Goal: Task Accomplishment & Management: Complete application form

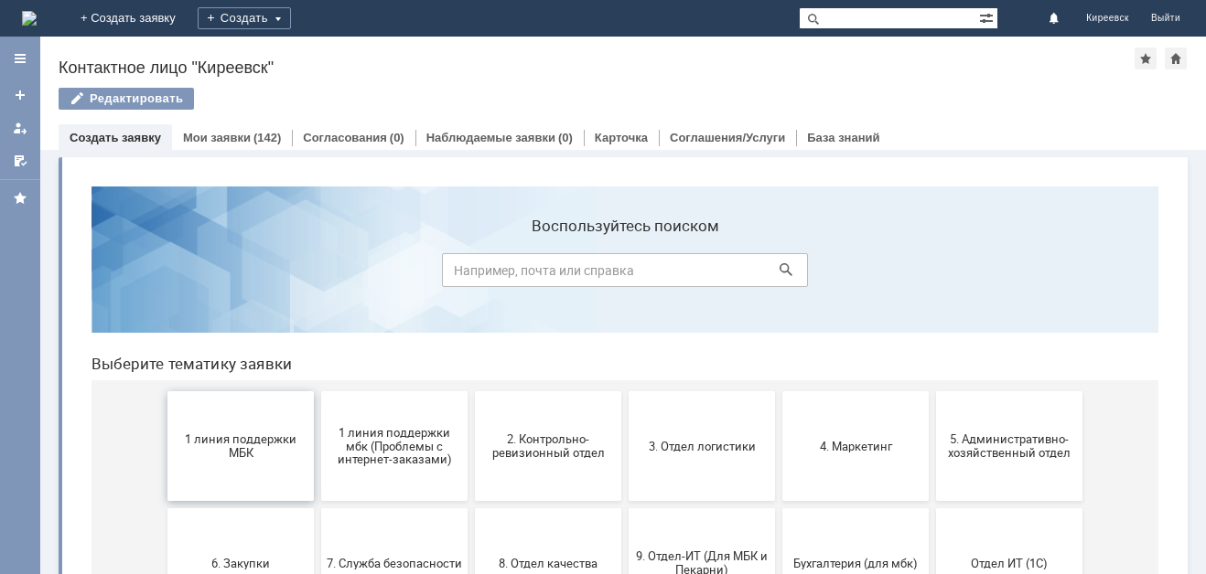
click at [196, 440] on span "1 линия поддержки МБК" at bounding box center [240, 446] width 135 height 27
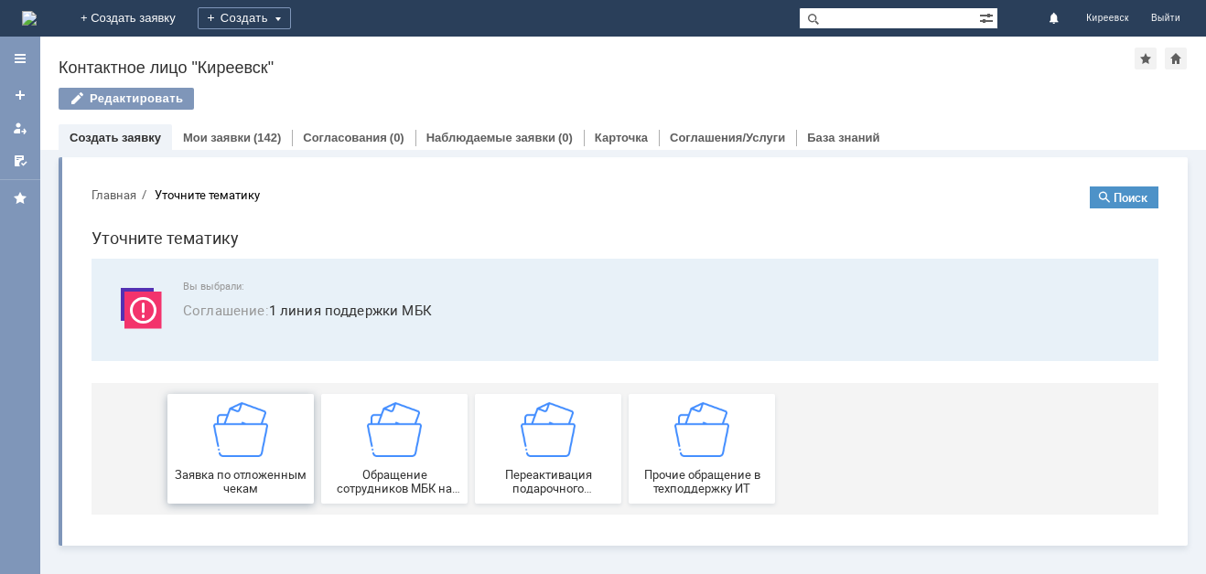
click at [291, 437] on div "Заявка по отложенным чекам" at bounding box center [240, 448] width 135 height 93
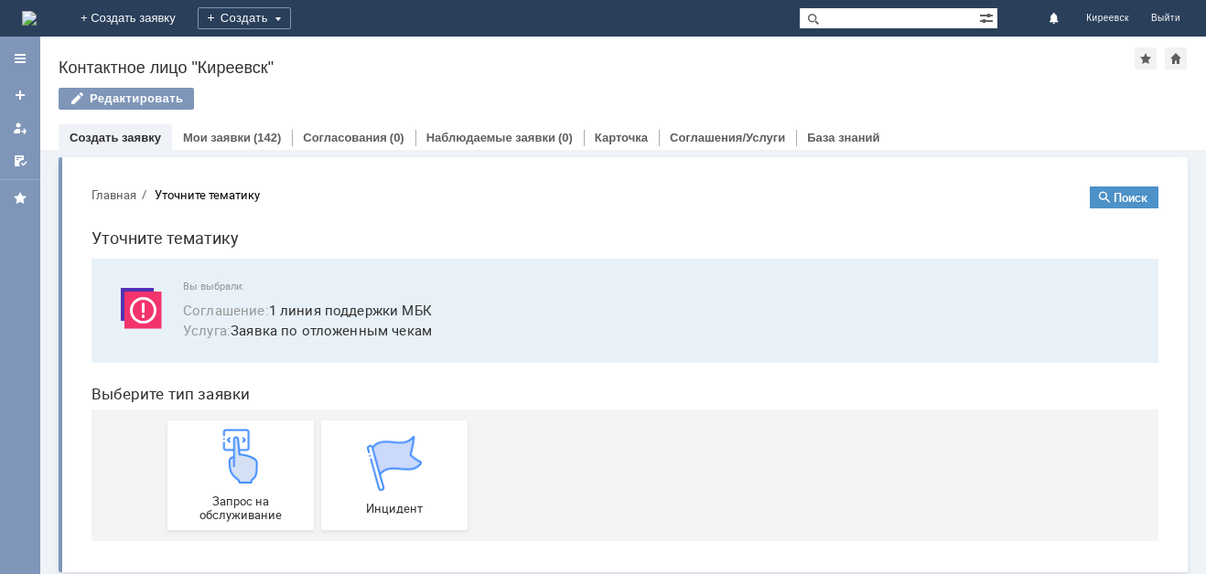
click at [291, 437] on div "Запрос на обслуживание" at bounding box center [240, 475] width 135 height 93
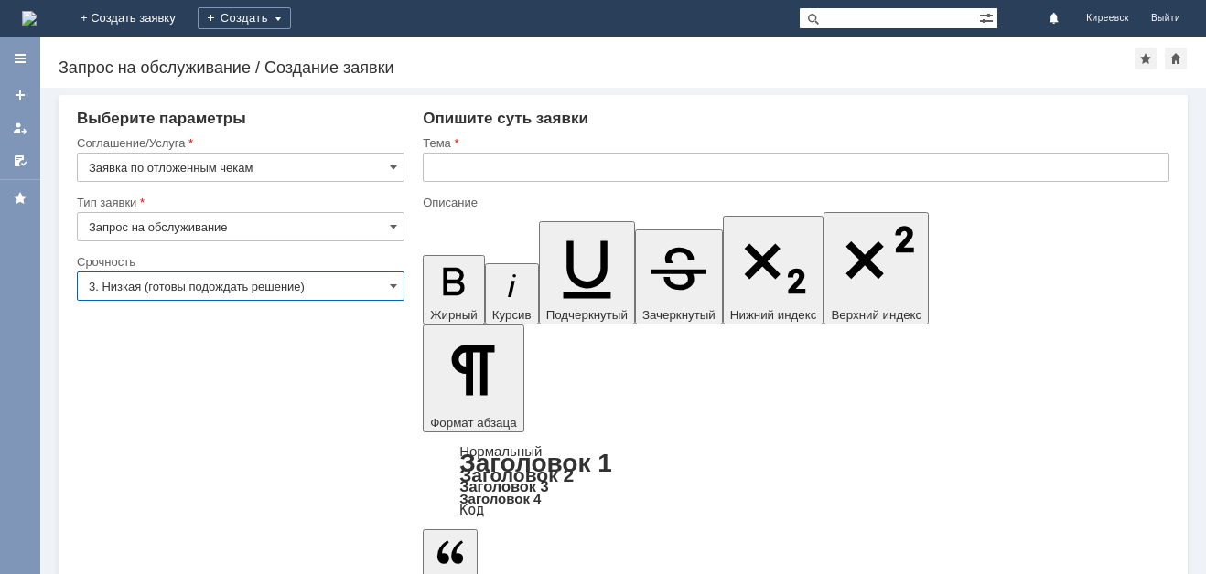
click at [262, 283] on input "3. Низкая (готовы подождать решение)" at bounding box center [240, 286] width 327 height 29
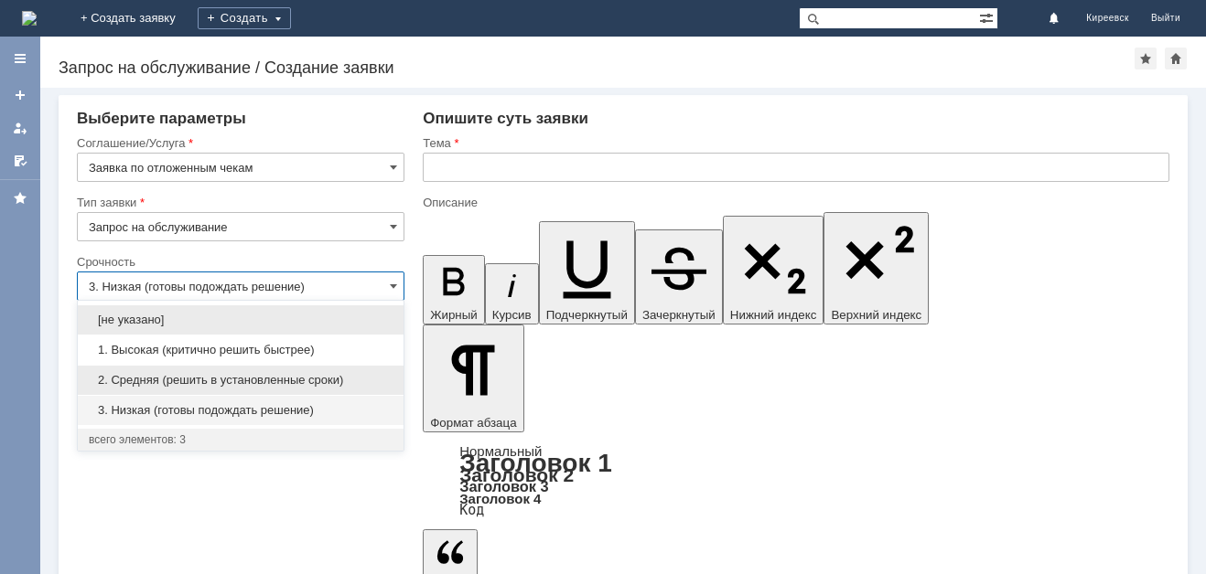
click at [267, 380] on span "2. Средняя (решить в установленные сроки)" at bounding box center [241, 380] width 304 height 15
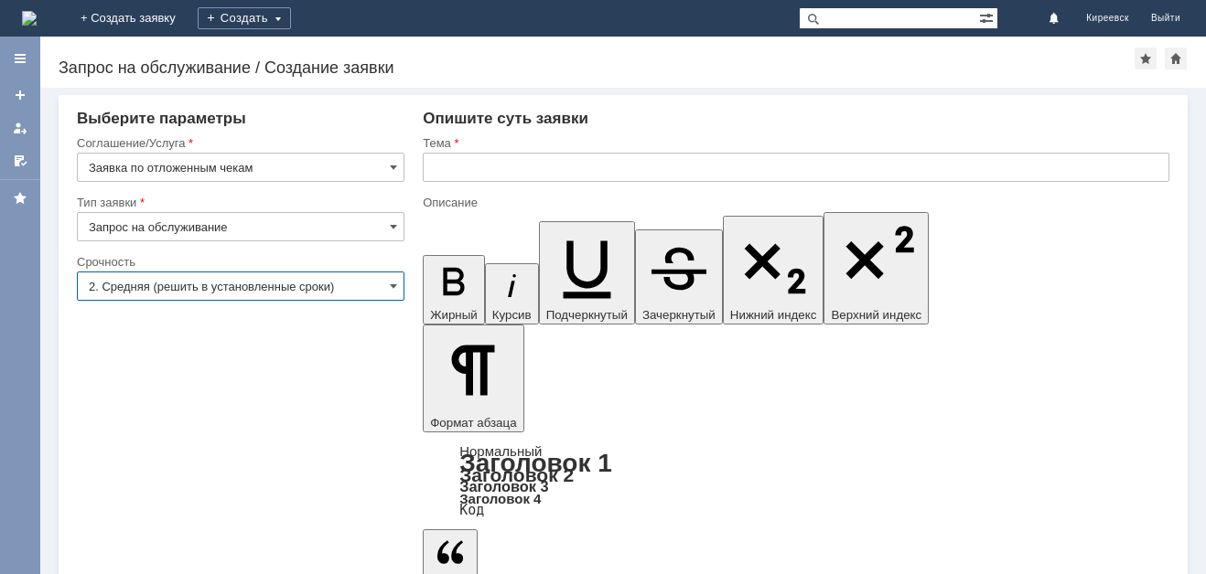
type input "2. Средняя (решить в установленные сроки)"
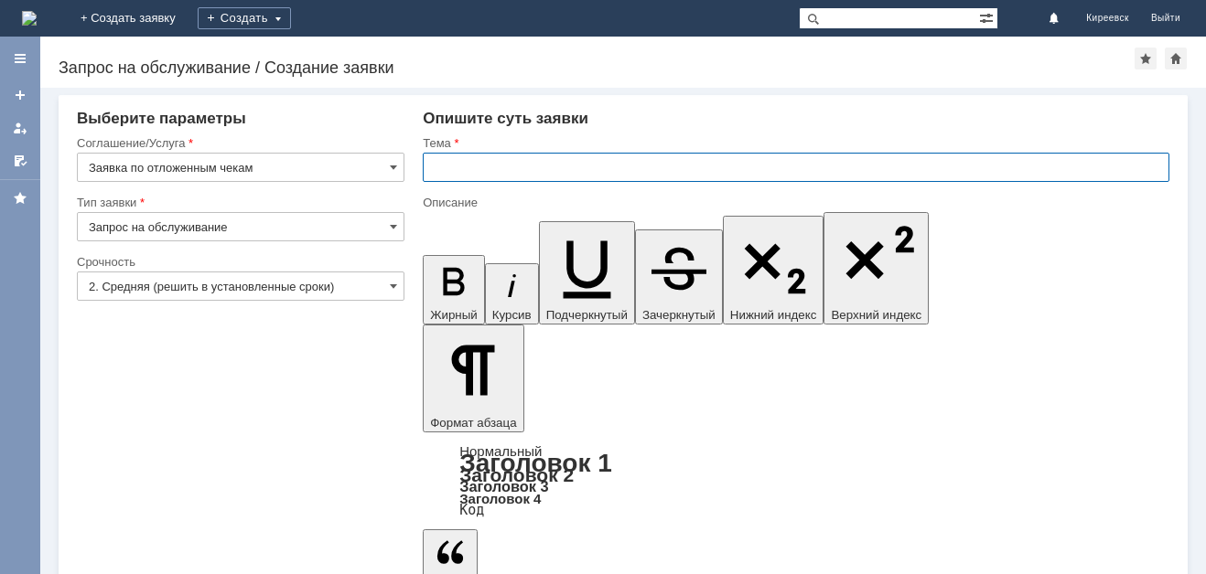
click at [514, 164] on input "text" at bounding box center [796, 167] width 746 height 29
type input "МБК Киреевск Отложенные чеки"
drag, startPoint x: 1012, startPoint y: 113, endPoint x: 1006, endPoint y: 230, distance: 118.1
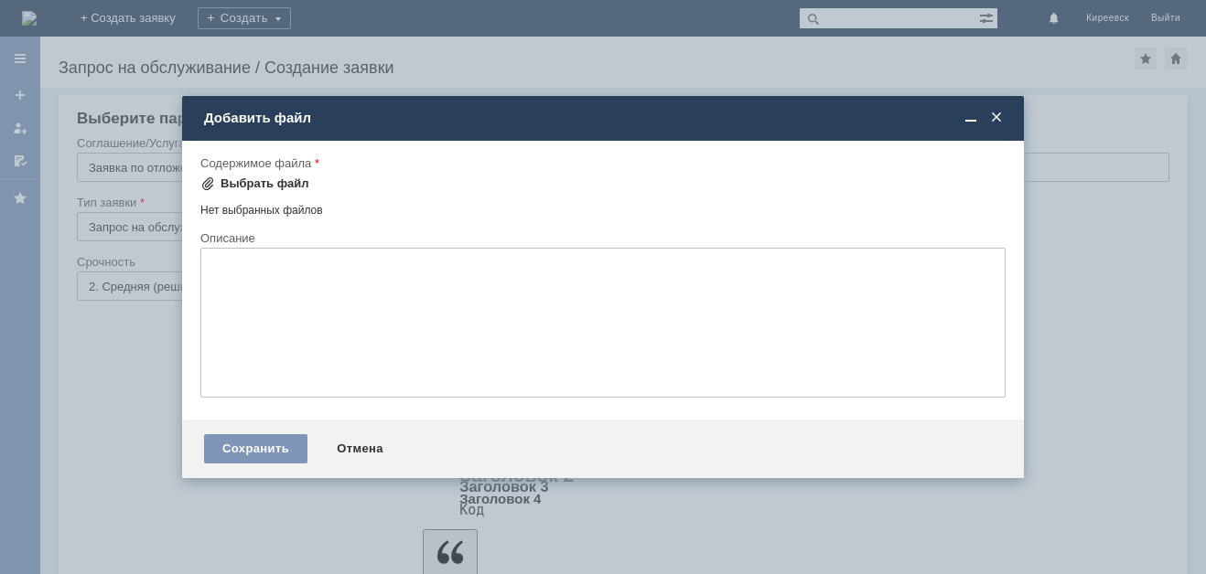
click at [280, 174] on div "Выбрать файл" at bounding box center [254, 184] width 109 height 22
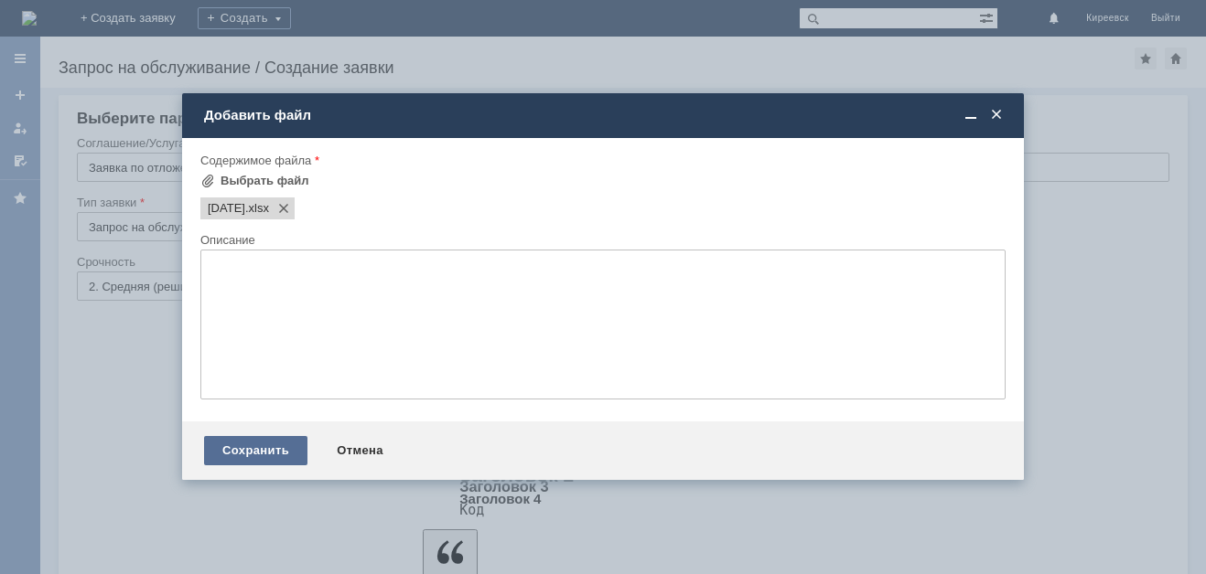
click at [265, 455] on div "Сохранить" at bounding box center [255, 450] width 103 height 29
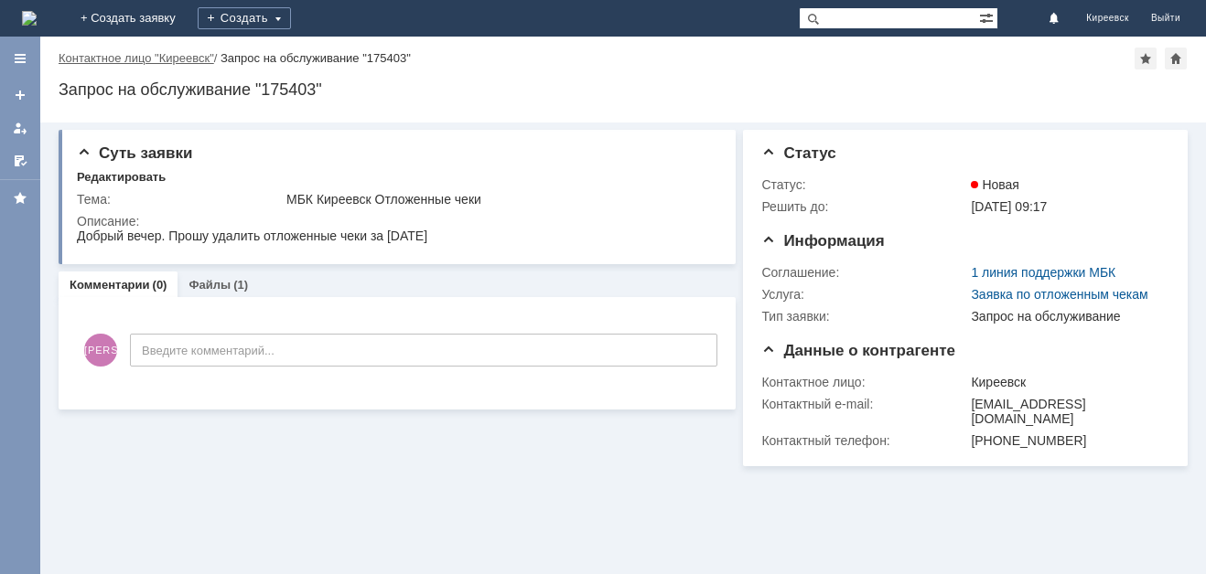
click at [130, 59] on link "Контактное лицо "Киреевск"" at bounding box center [136, 58] width 155 height 14
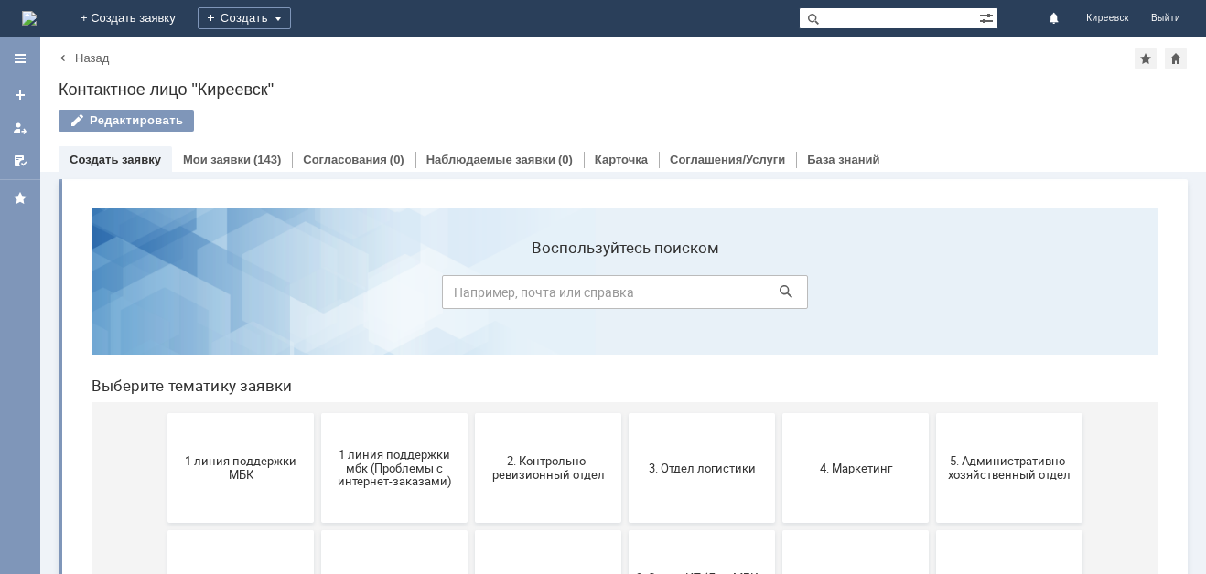
click at [263, 155] on div "(143)" at bounding box center [266, 160] width 27 height 14
